Goal: Task Accomplishment & Management: Manage account settings

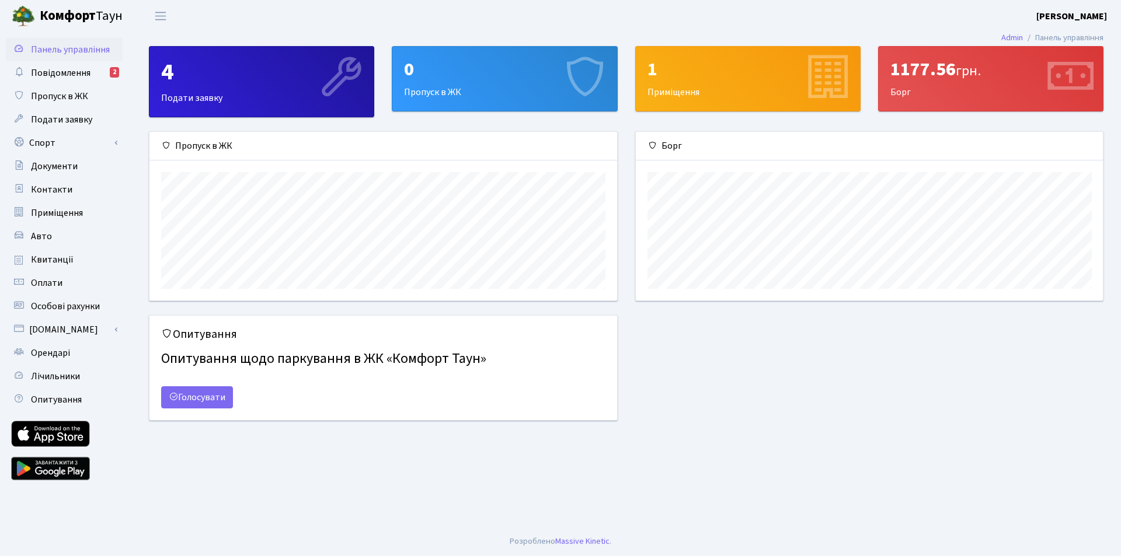
scroll to position [169, 467]
click at [86, 71] on span "Повідомлення" at bounding box center [61, 73] width 60 height 13
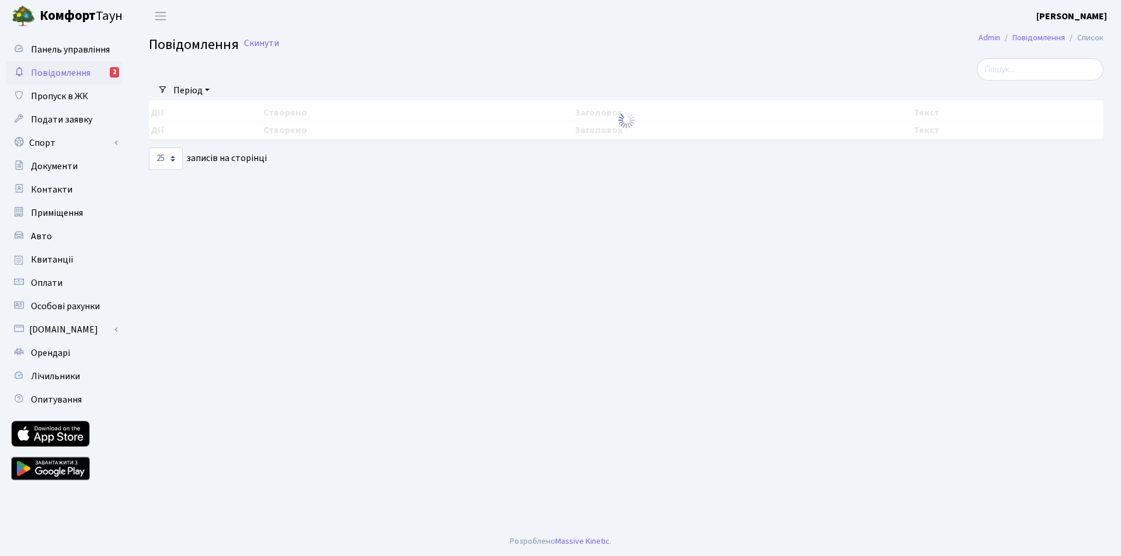
select select "25"
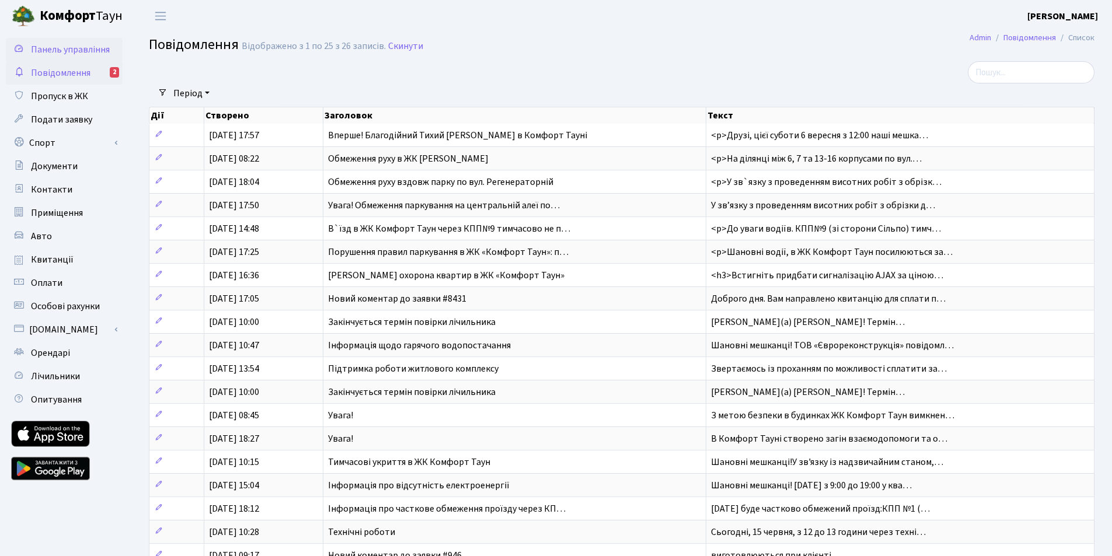
click at [69, 47] on span "Панель управління" at bounding box center [70, 49] width 79 height 13
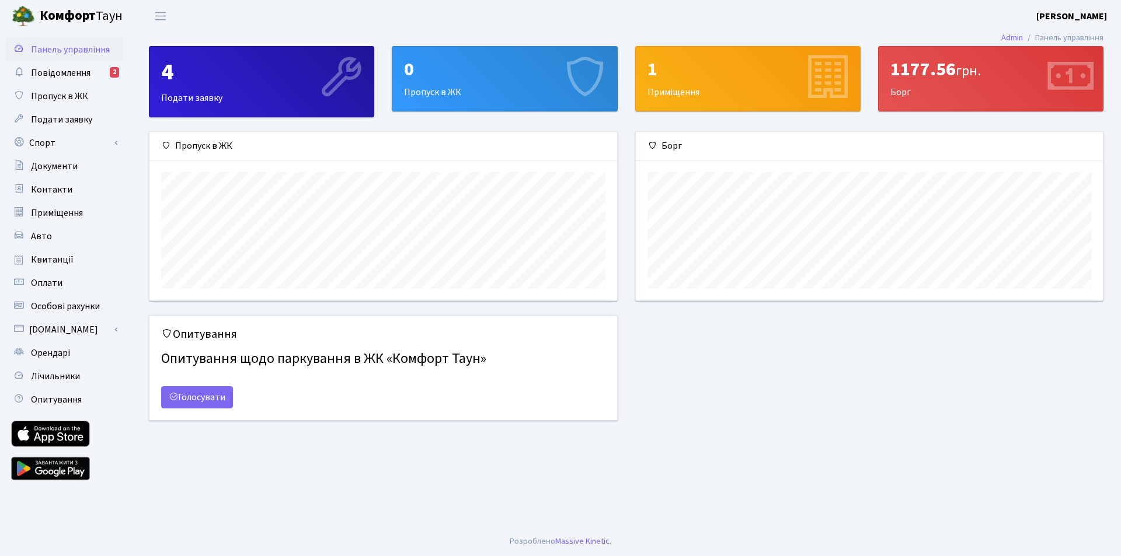
scroll to position [169, 467]
click at [1002, 35] on link "Admin" at bounding box center [1012, 38] width 22 height 12
click at [67, 167] on span "Документи" at bounding box center [54, 166] width 47 height 13
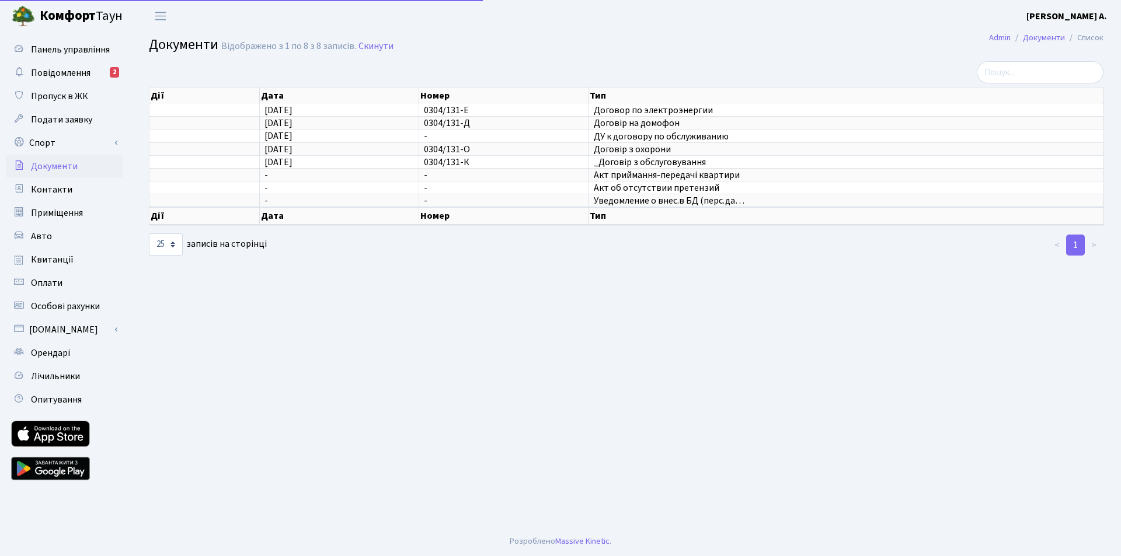
select select "25"
click at [50, 191] on span "Контакти" at bounding box center [51, 189] width 41 height 13
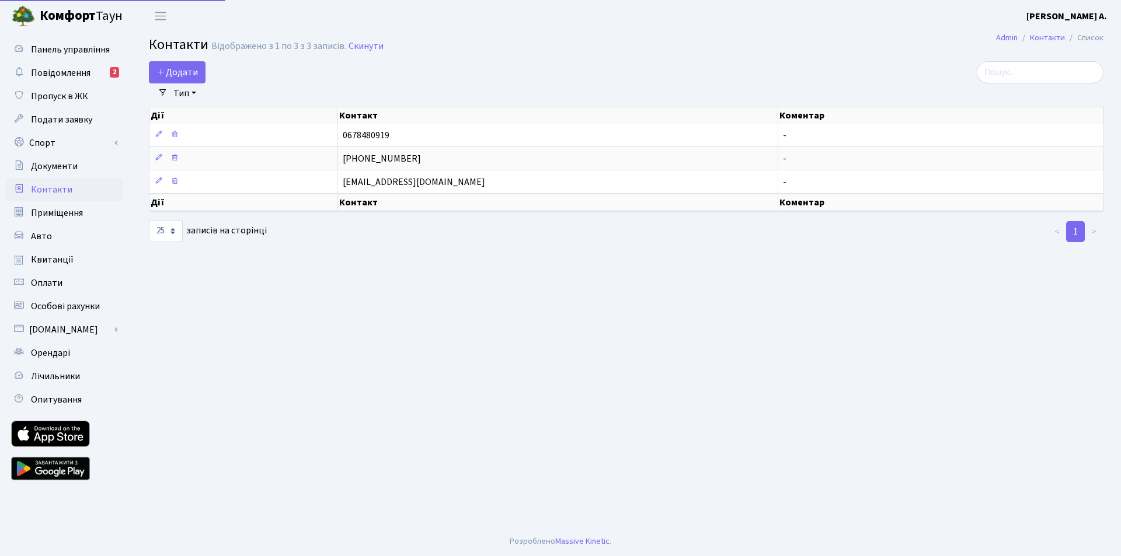
select select "25"
click at [74, 44] on span "Панель управління" at bounding box center [70, 49] width 79 height 13
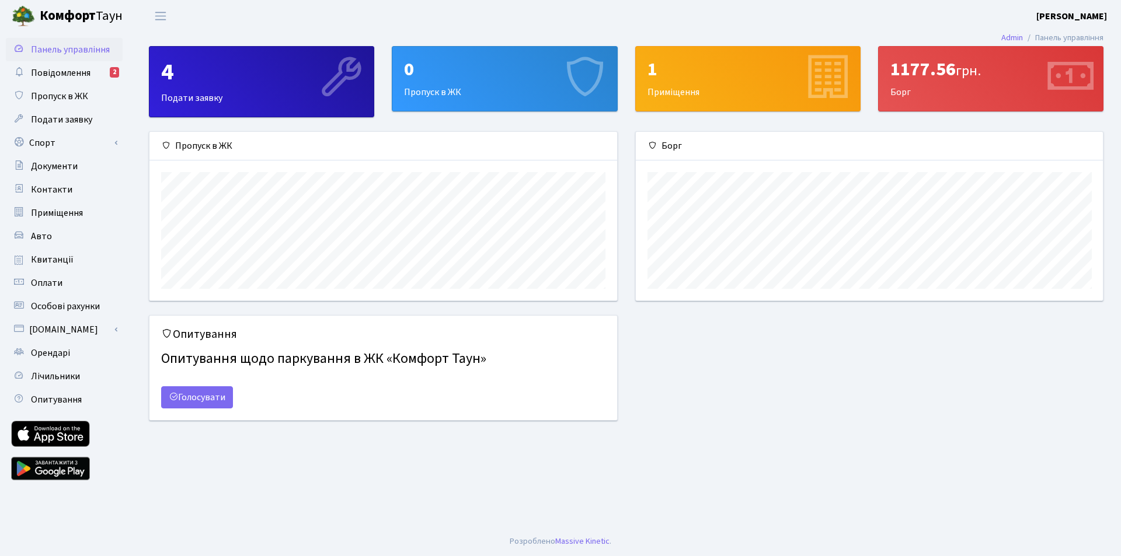
scroll to position [169, 467]
click at [161, 13] on span "Переключити навігацію" at bounding box center [161, 15] width 18 height 13
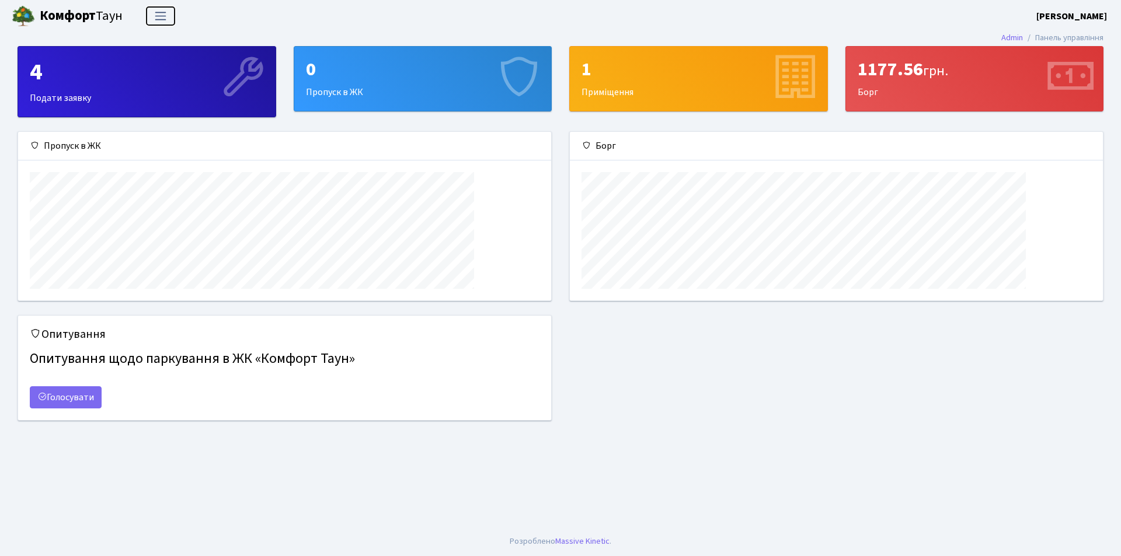
scroll to position [169, 532]
click at [161, 13] on span "Переключити навігацію" at bounding box center [161, 15] width 18 height 13
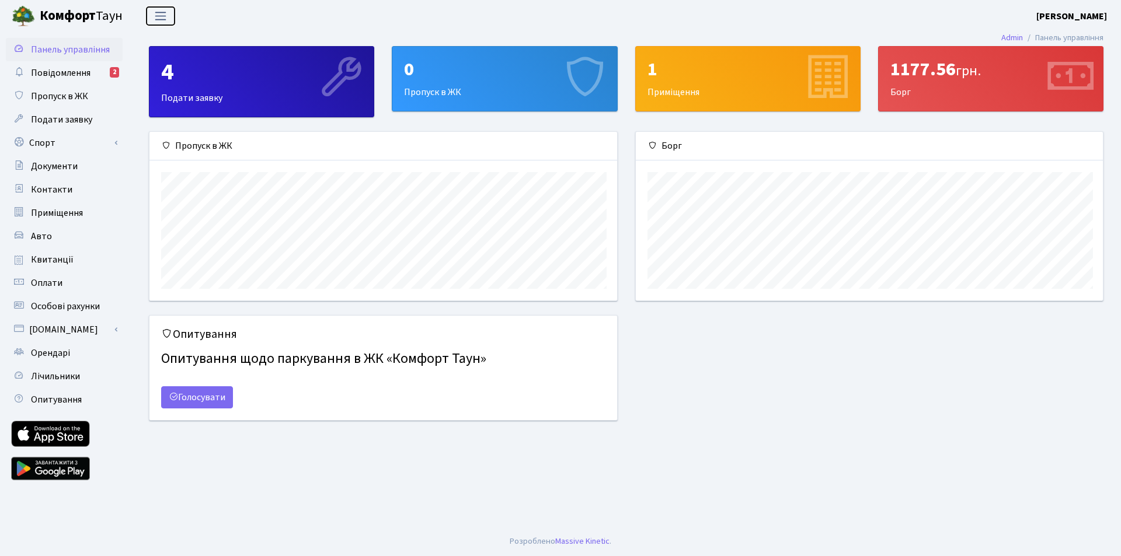
scroll to position [0, 0]
click at [52, 191] on span "Контакти" at bounding box center [51, 189] width 41 height 13
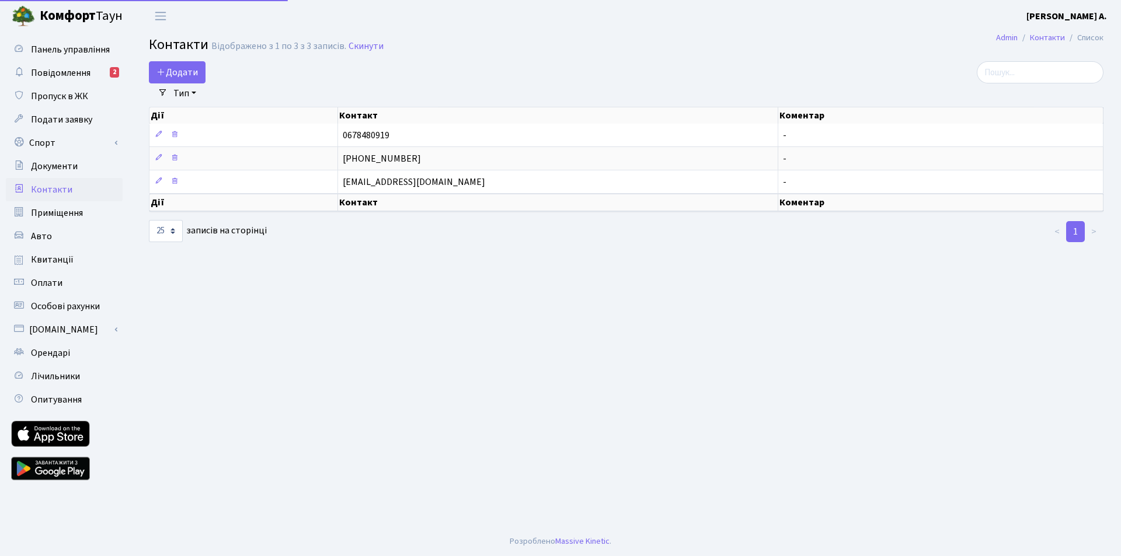
select select "25"
click at [1080, 16] on b "[PERSON_NAME]" at bounding box center [1066, 16] width 81 height 13
click at [1060, 34] on link "Мій обліковий запис" at bounding box center [1048, 36] width 116 height 18
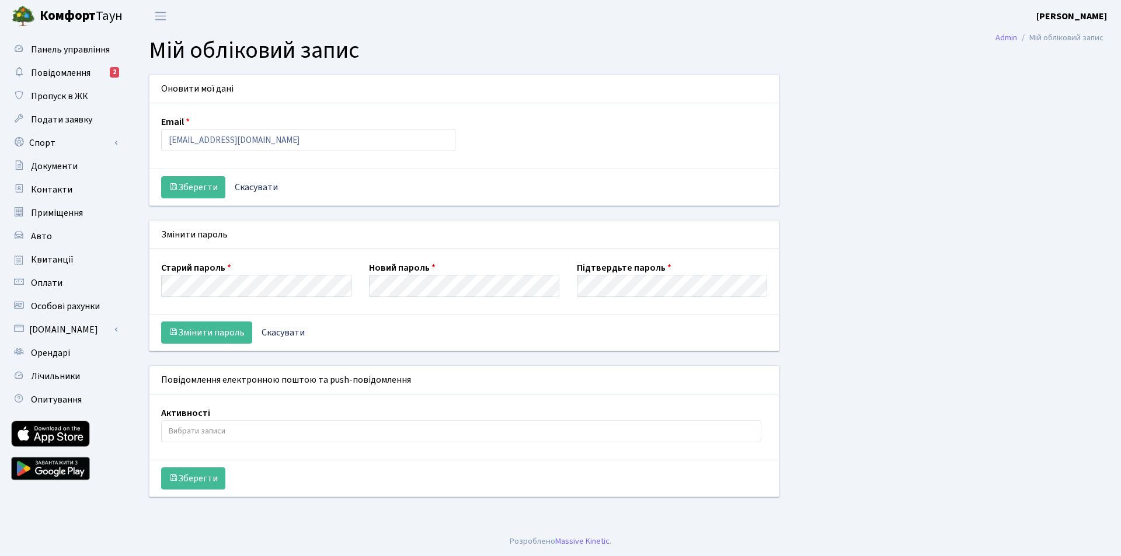
select select
click at [55, 258] on span "Квитанції" at bounding box center [52, 259] width 43 height 13
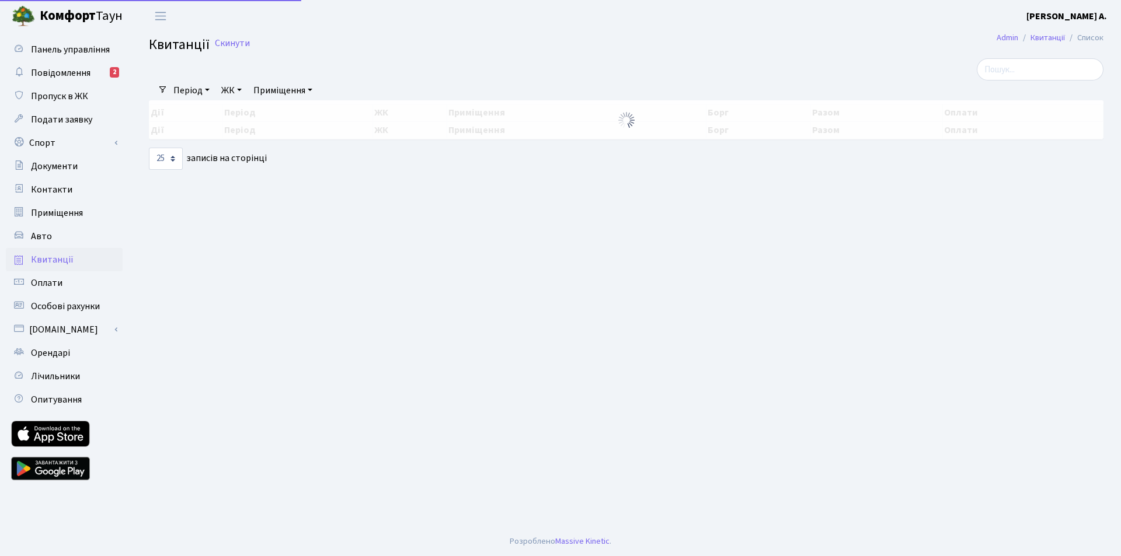
select select "25"
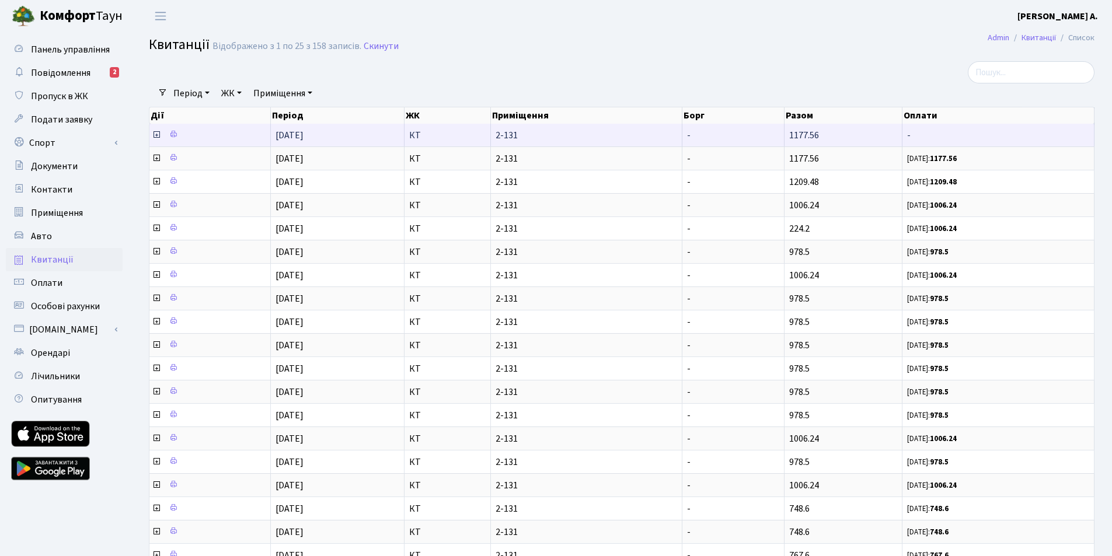
click at [155, 135] on icon at bounding box center [156, 134] width 9 height 9
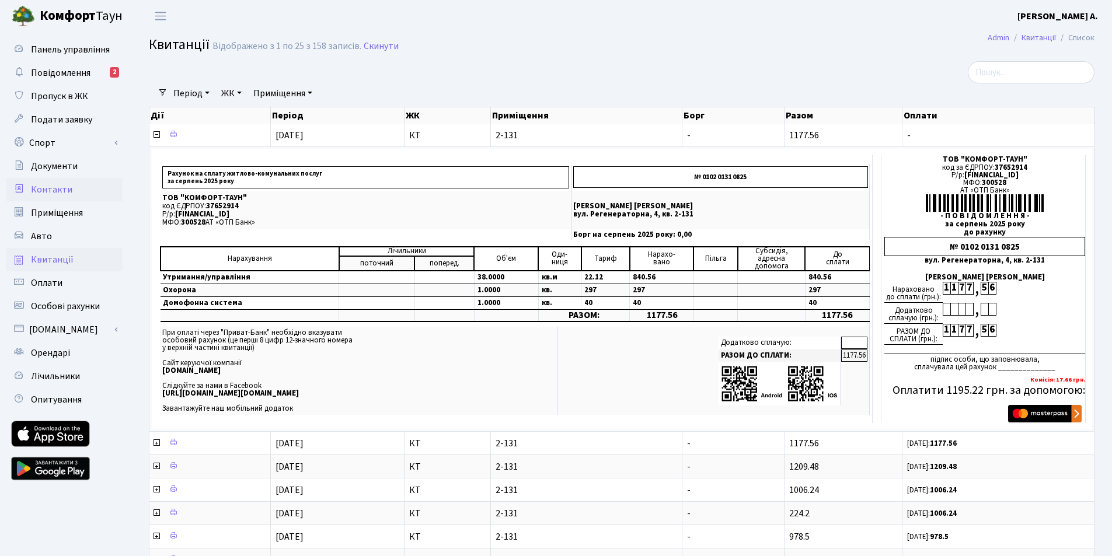
click at [44, 185] on span "Контакти" at bounding box center [51, 189] width 41 height 13
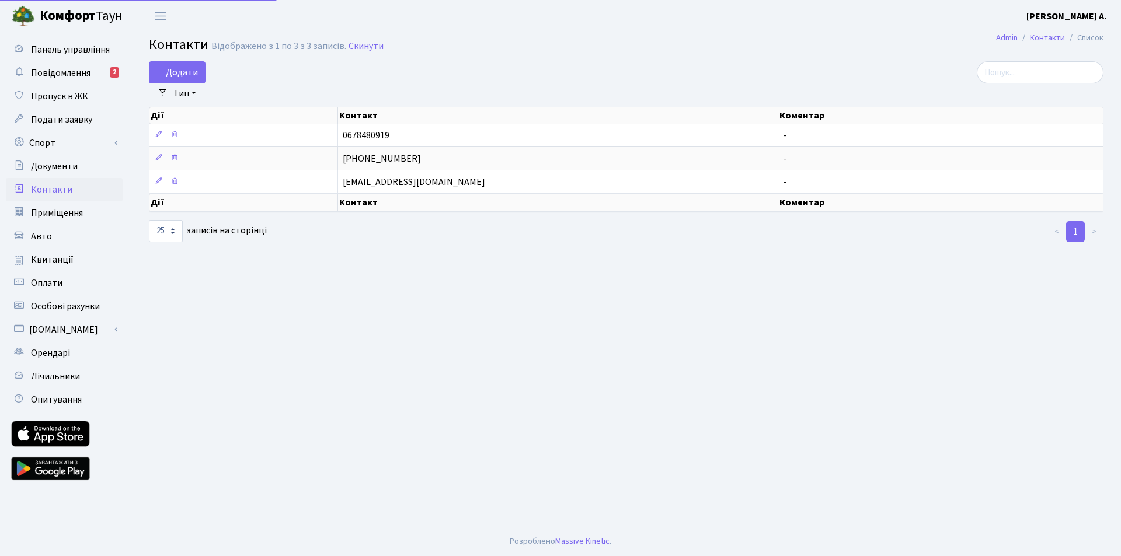
select select "25"
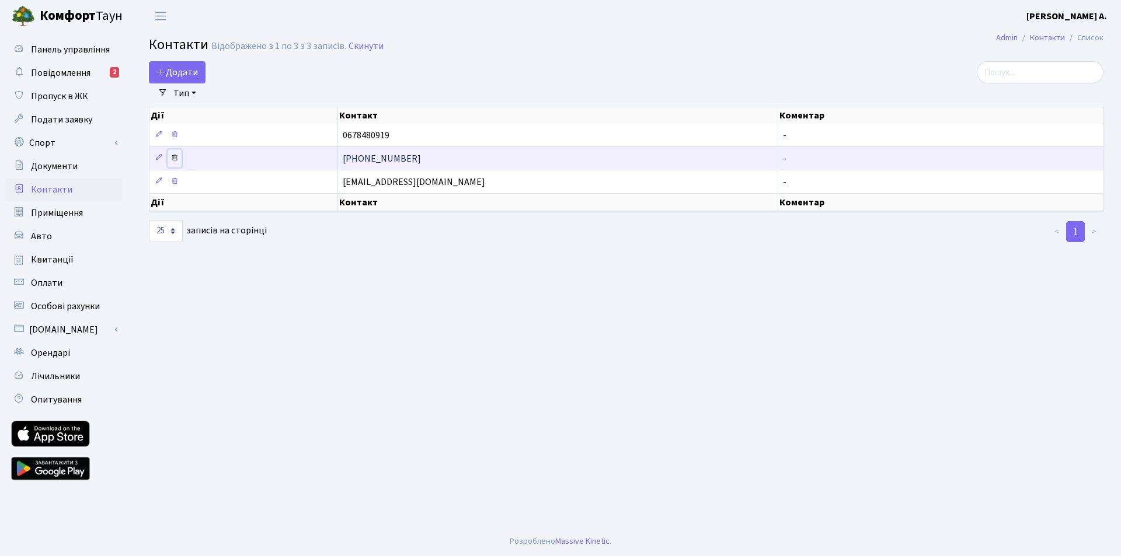
click at [175, 157] on icon at bounding box center [174, 158] width 8 height 8
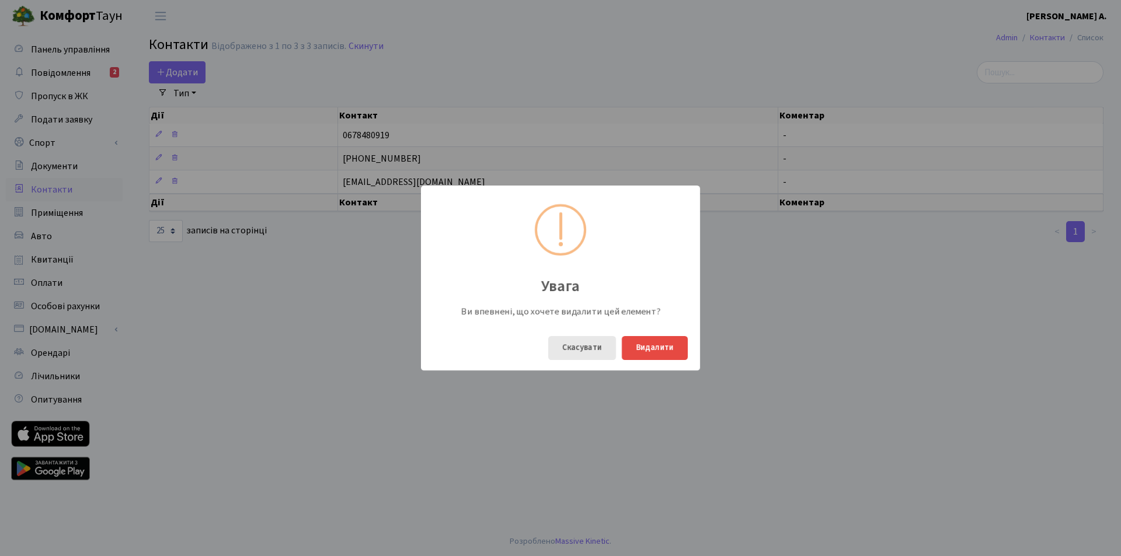
click at [594, 347] on button "Скасувати" at bounding box center [582, 348] width 68 height 24
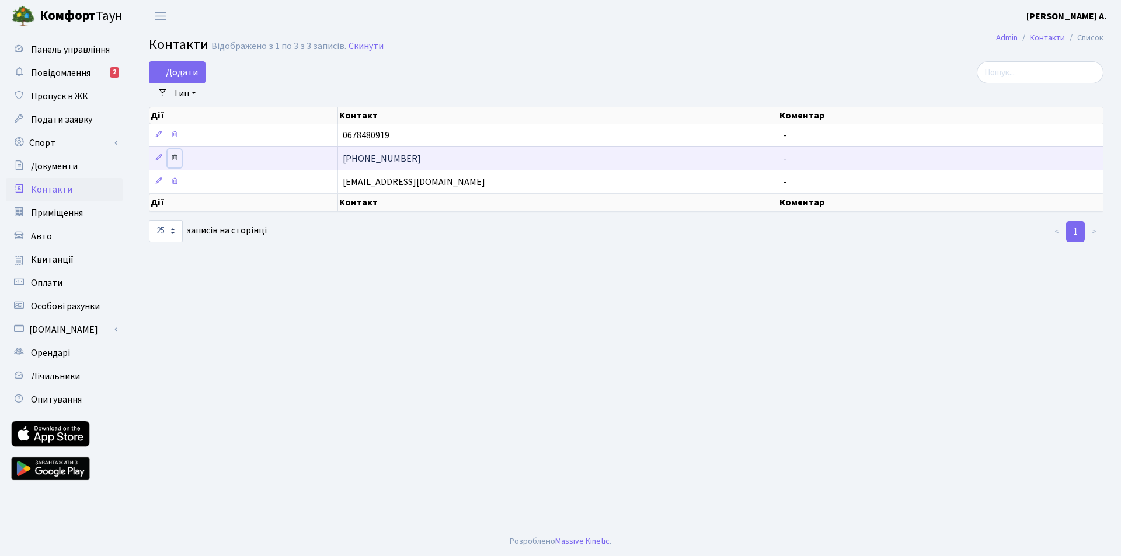
click at [175, 159] on icon at bounding box center [174, 158] width 8 height 8
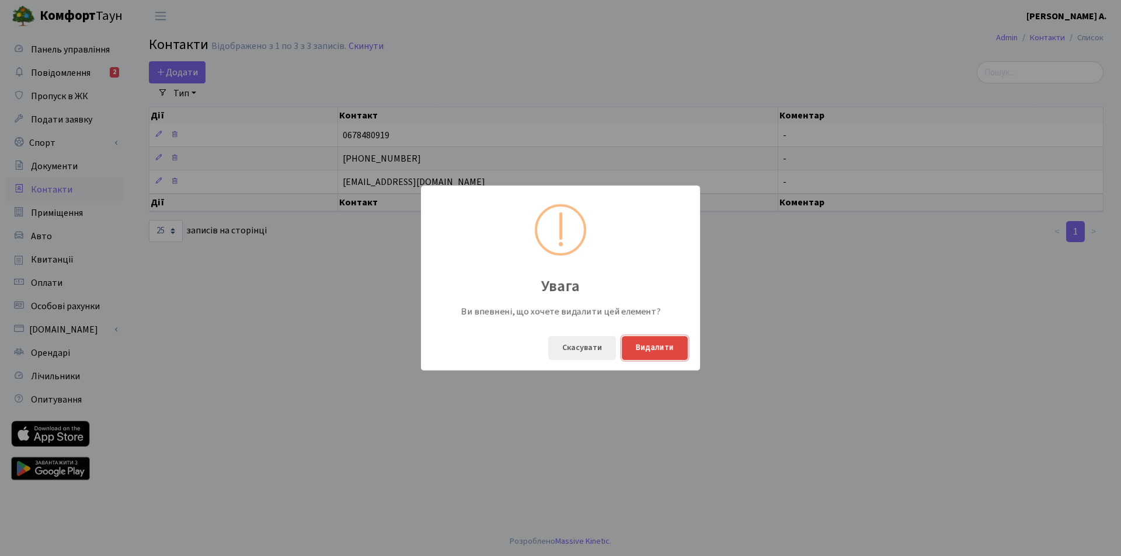
click at [655, 350] on button "Видалити" at bounding box center [655, 348] width 66 height 24
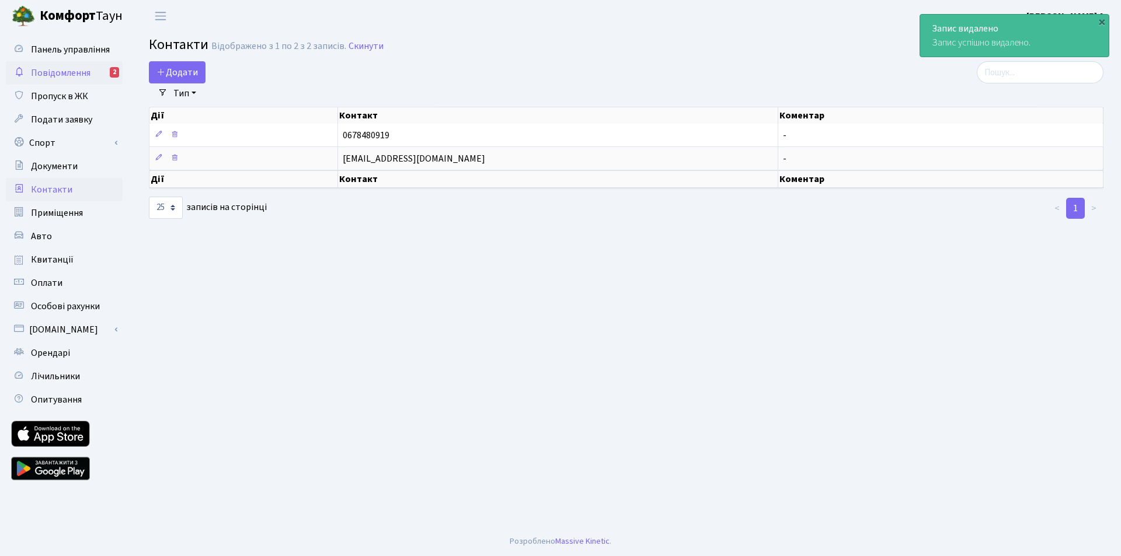
click at [48, 70] on span "Повідомлення" at bounding box center [61, 73] width 60 height 13
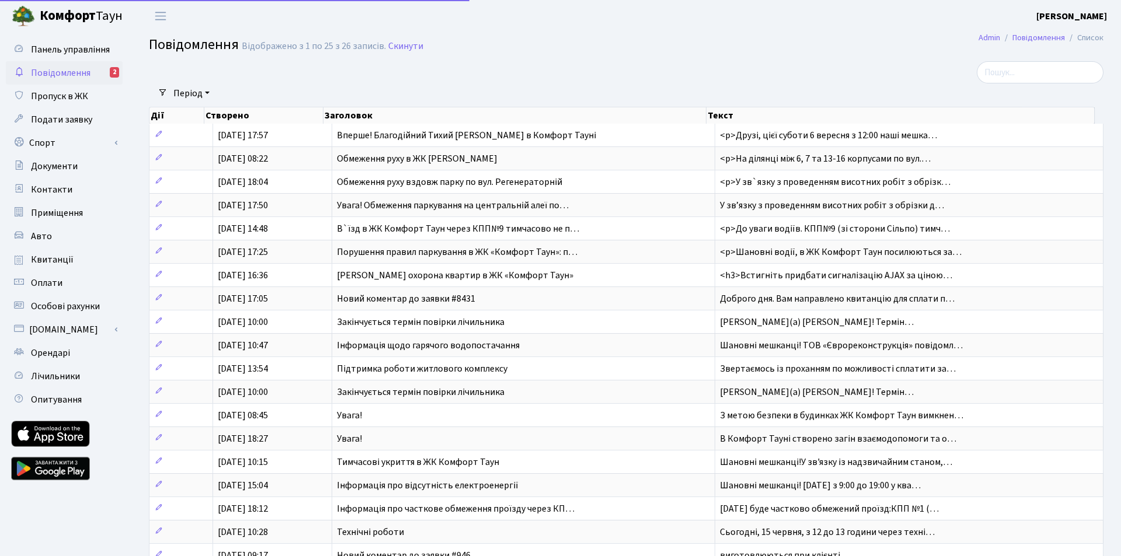
select select "25"
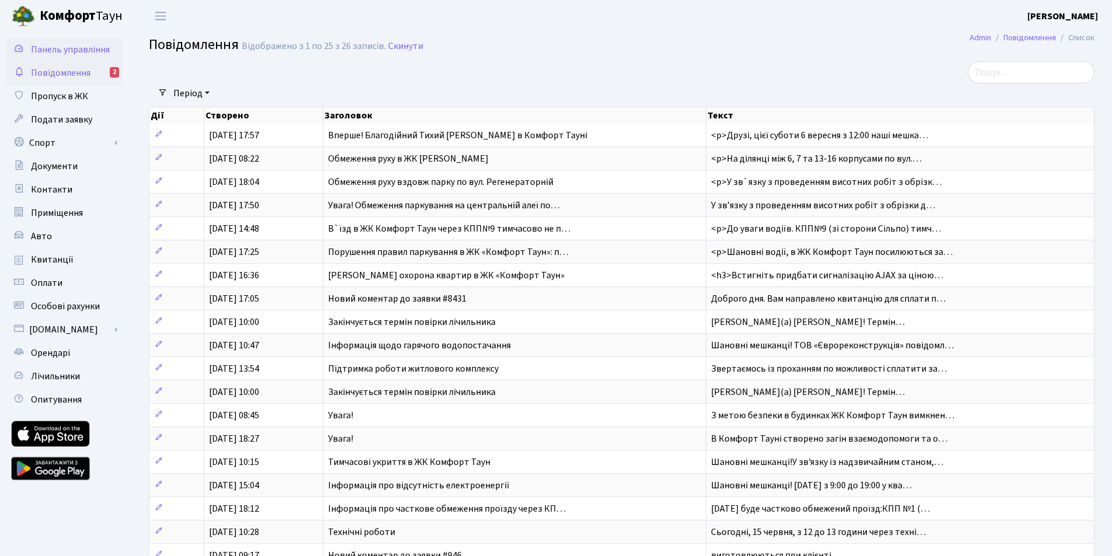
click at [69, 49] on span "Панель управління" at bounding box center [70, 49] width 79 height 13
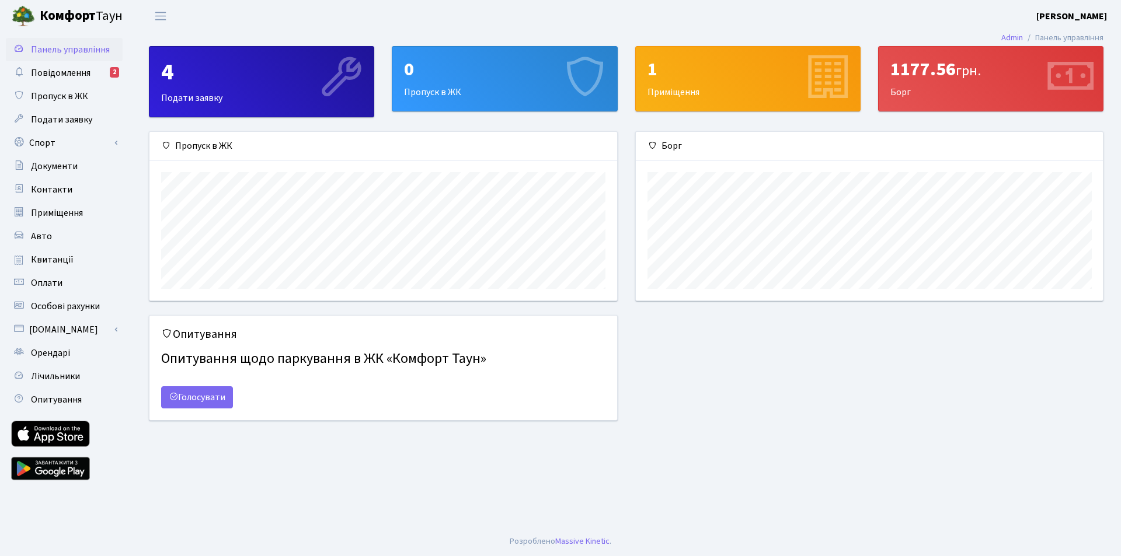
scroll to position [169, 467]
click at [62, 255] on span "Квитанції" at bounding box center [52, 259] width 43 height 13
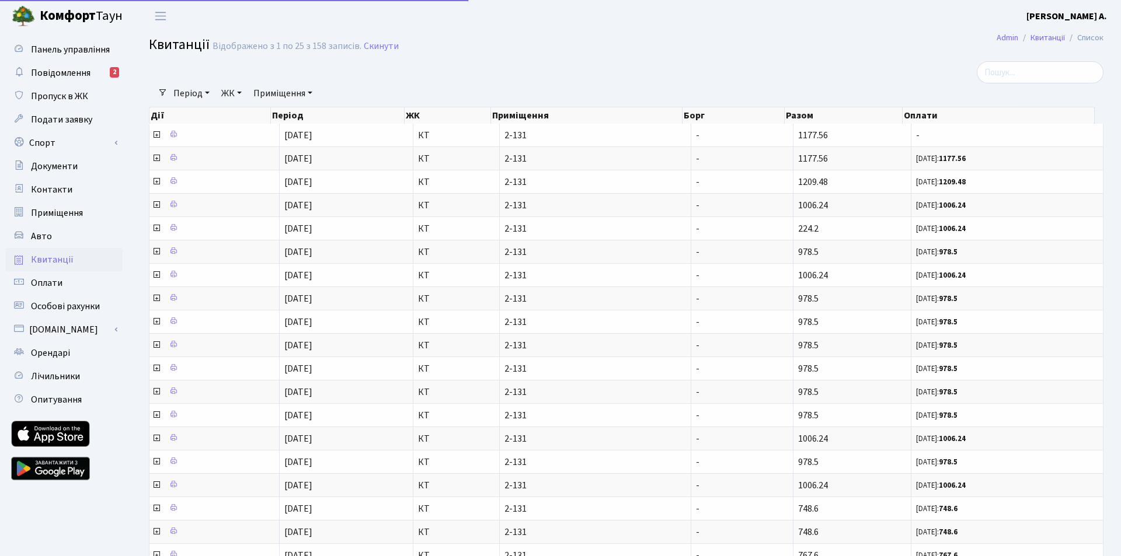
select select "25"
